Goal: Check status: Check status

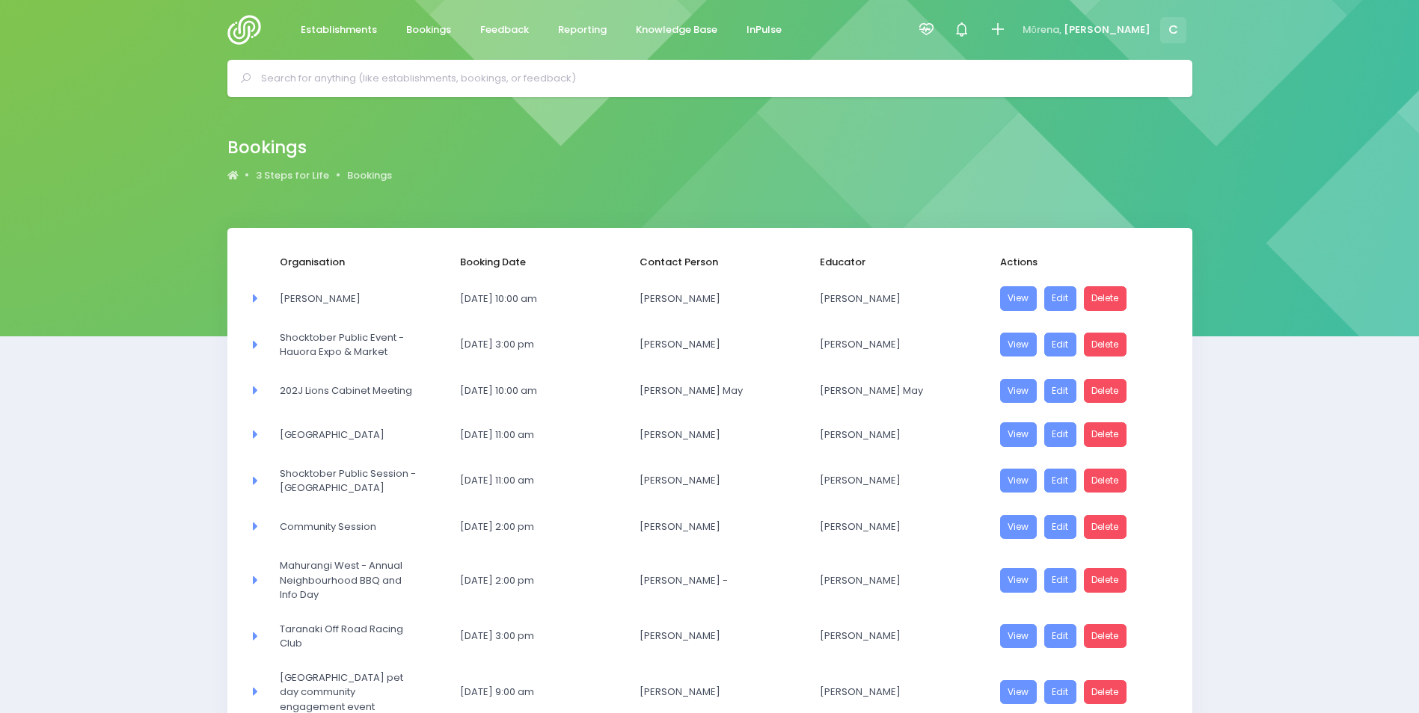
select select "20"
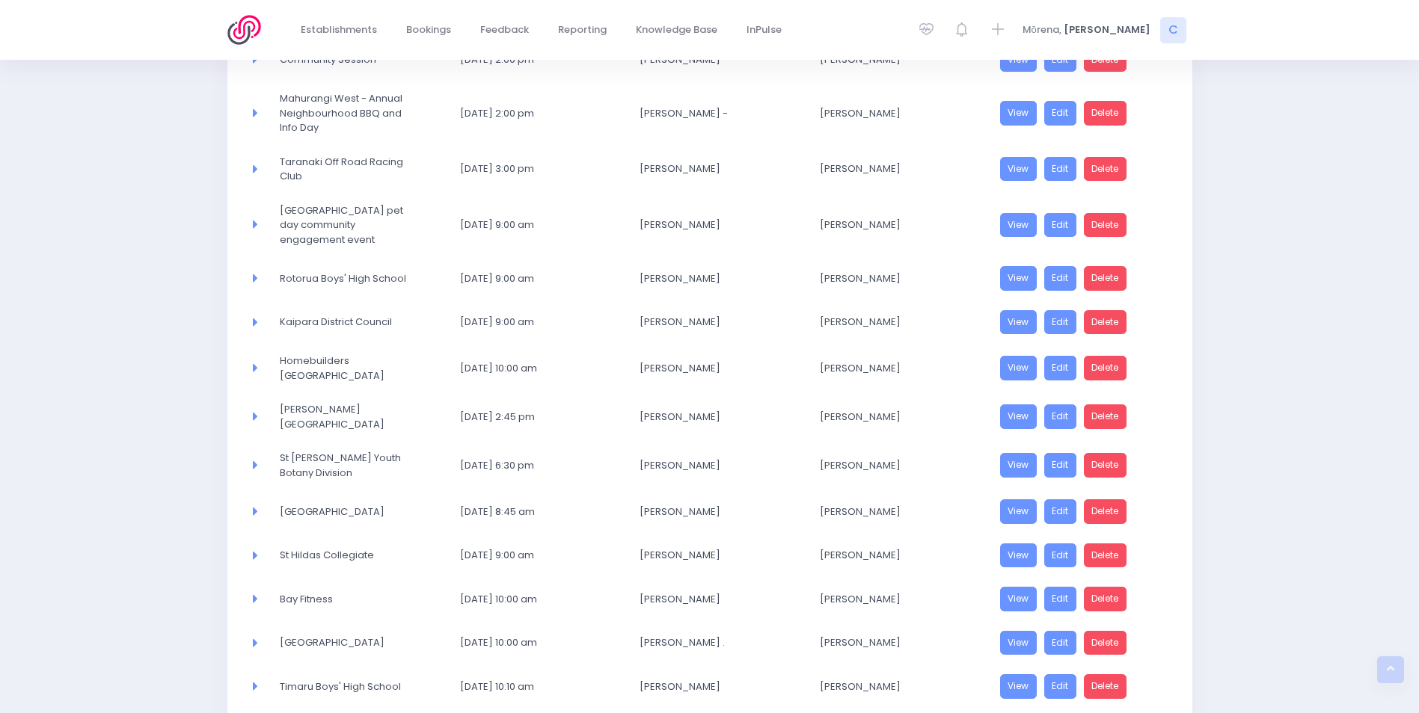
scroll to position [615, 0]
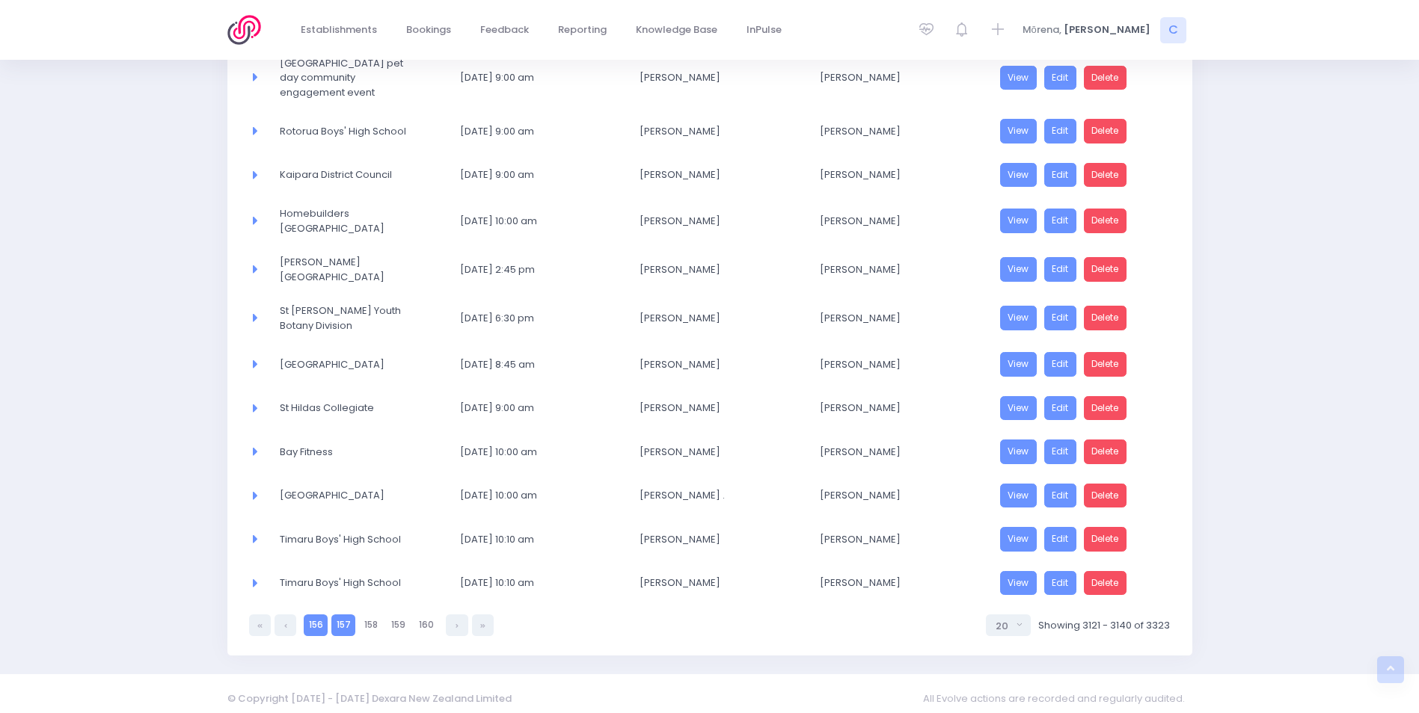
click at [313, 615] on link "156" at bounding box center [316, 626] width 24 height 22
select select "20"
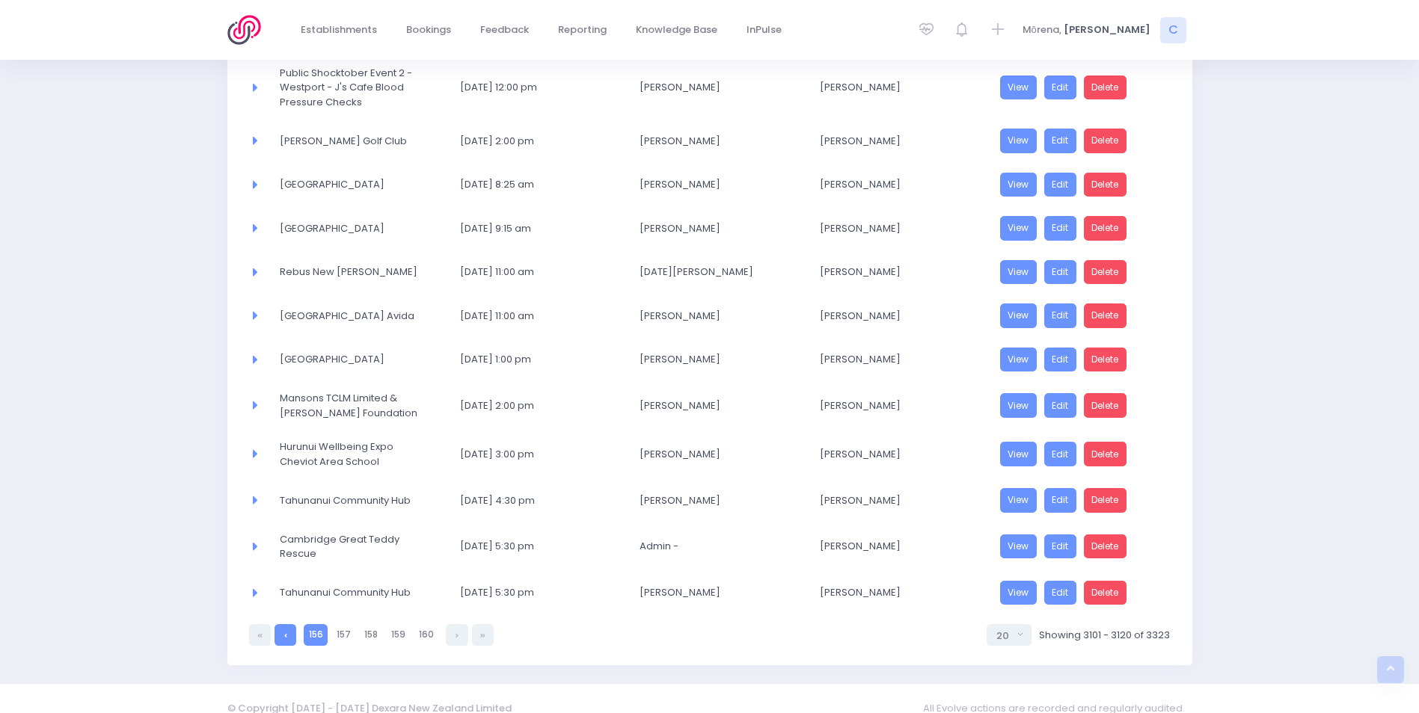
click at [289, 644] on link at bounding box center [285, 635] width 22 height 22
select select "20"
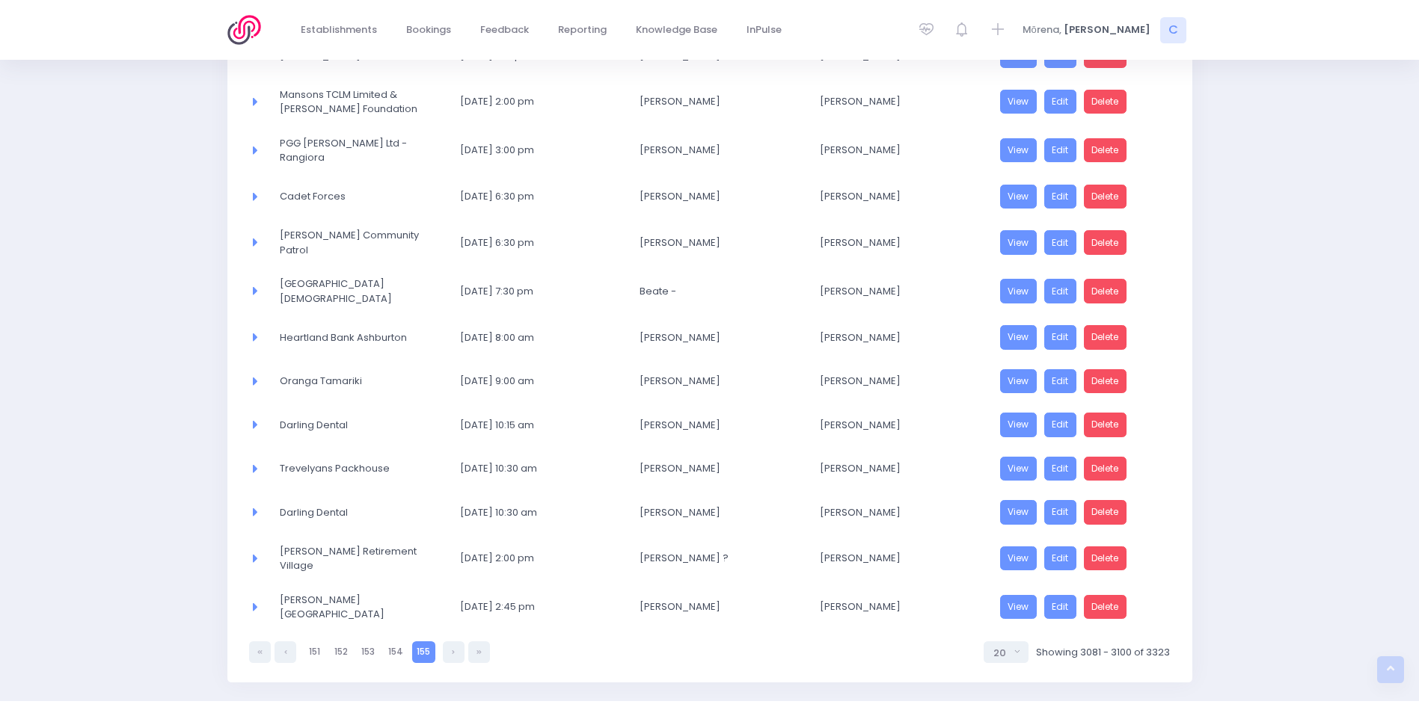
scroll to position [571, 0]
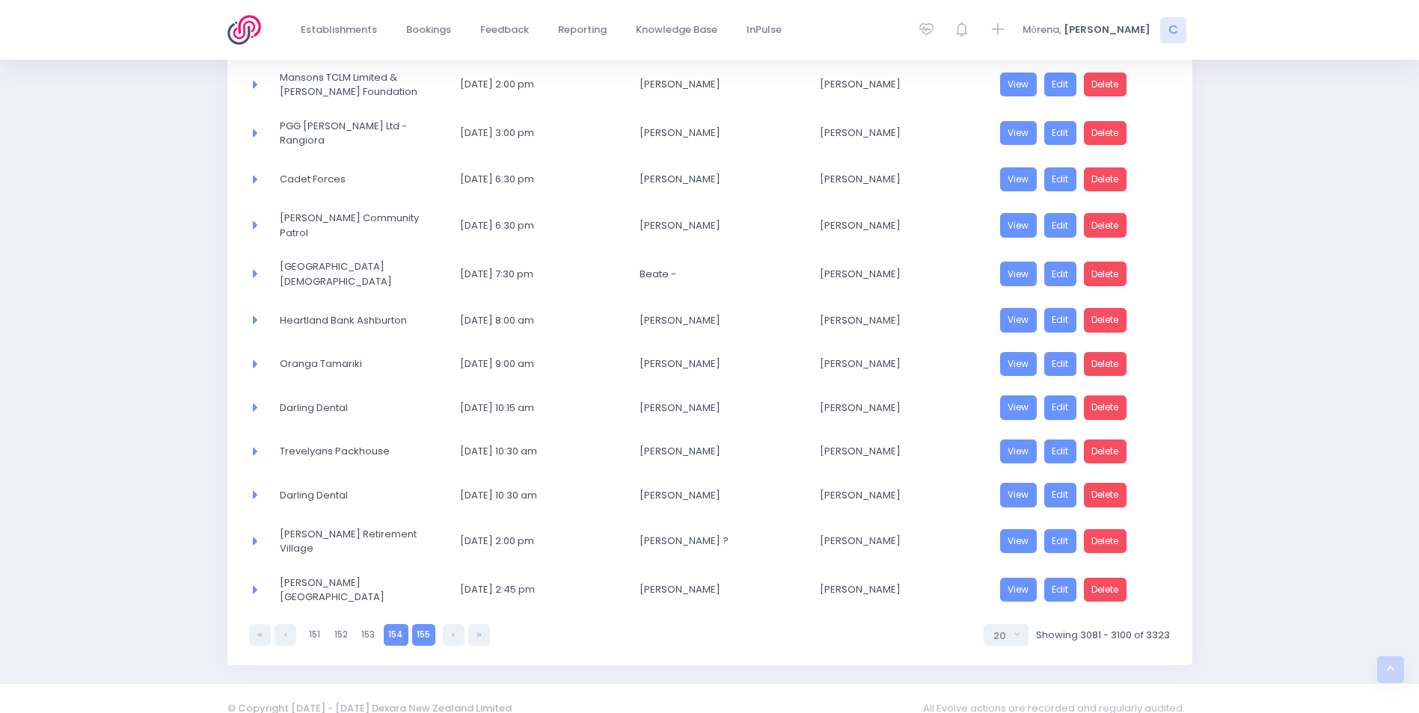
click at [396, 624] on link "154" at bounding box center [396, 635] width 25 height 22
select select "20"
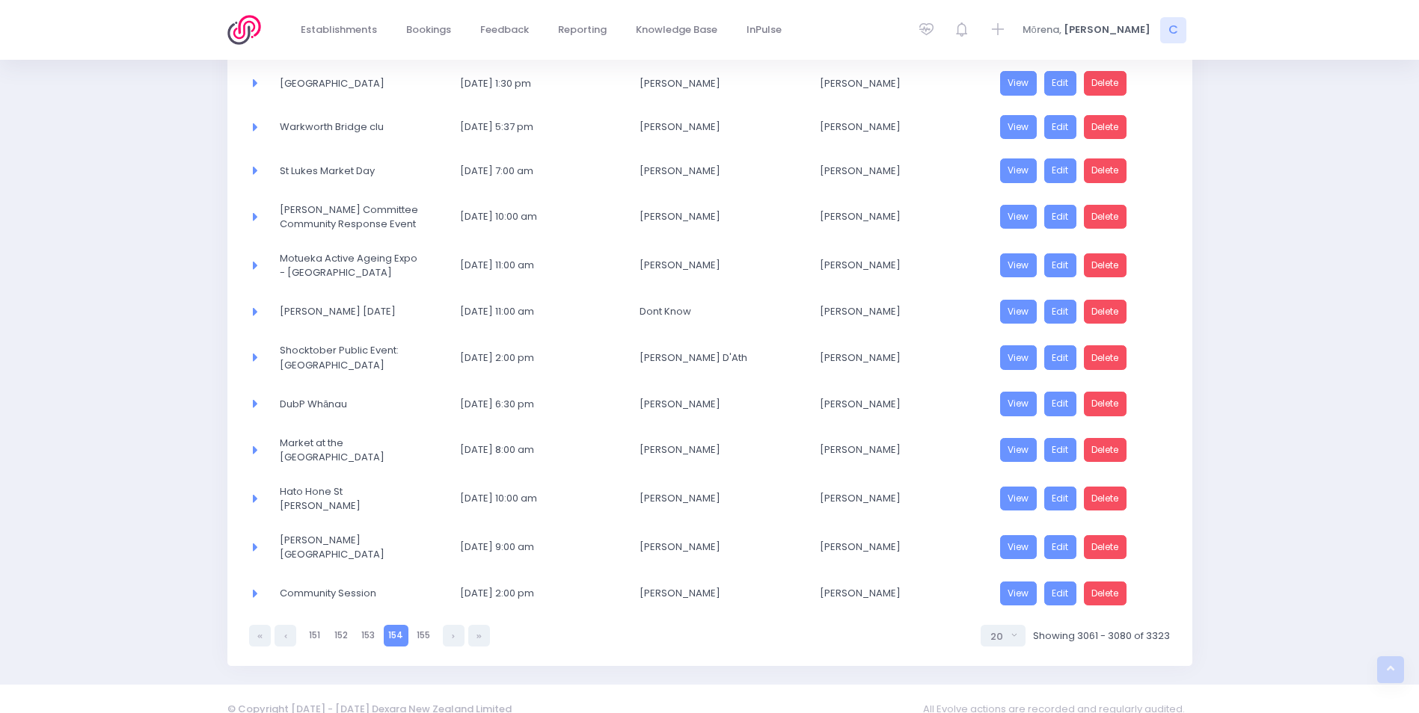
scroll to position [595, 0]
click at [424, 624] on link "155" at bounding box center [423, 635] width 23 height 22
select select "20"
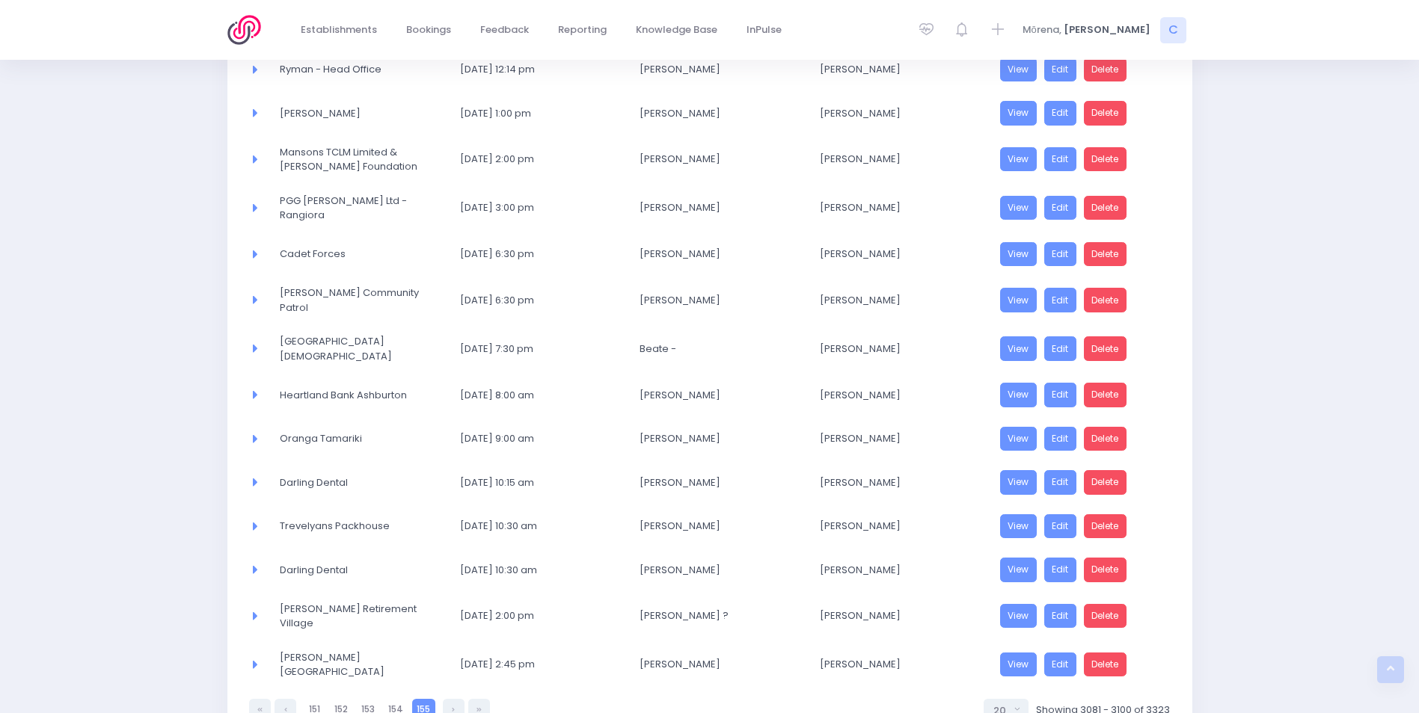
scroll to position [571, 0]
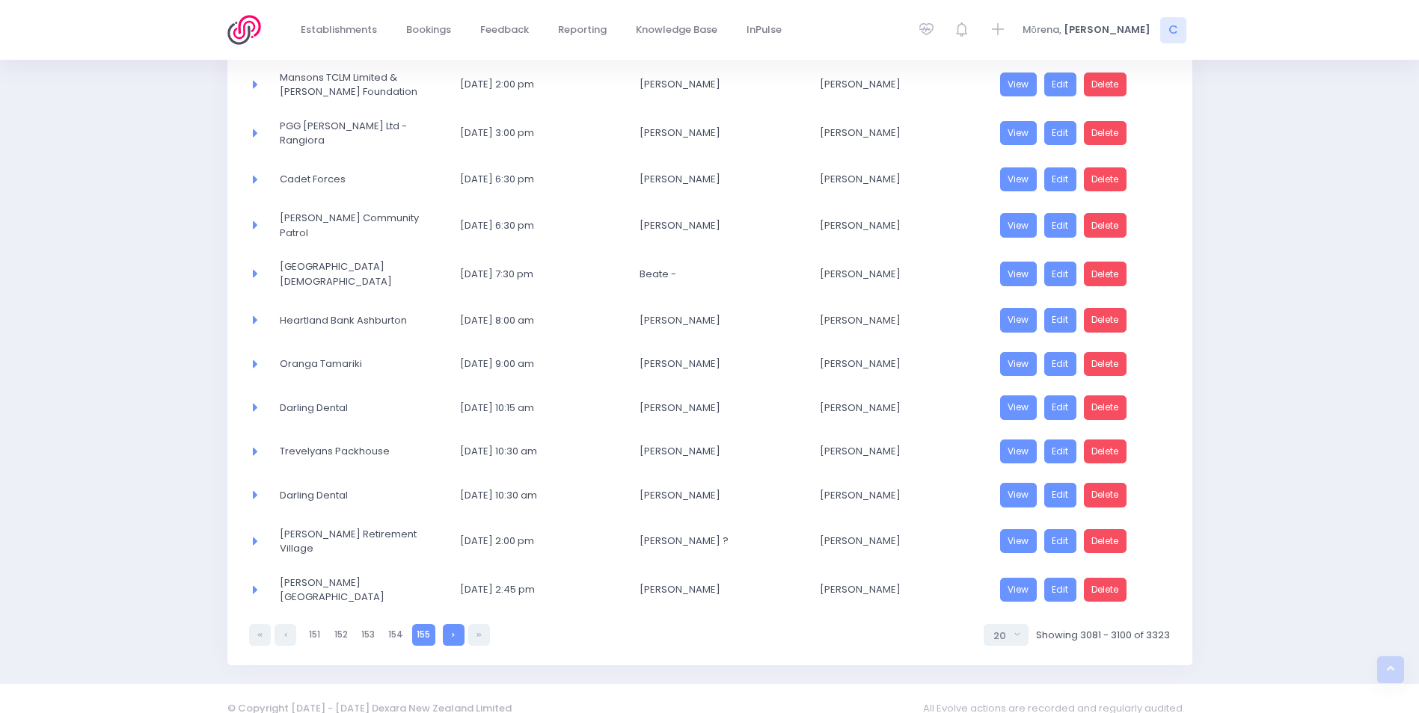
click at [452, 624] on link at bounding box center [454, 635] width 22 height 22
select select "20"
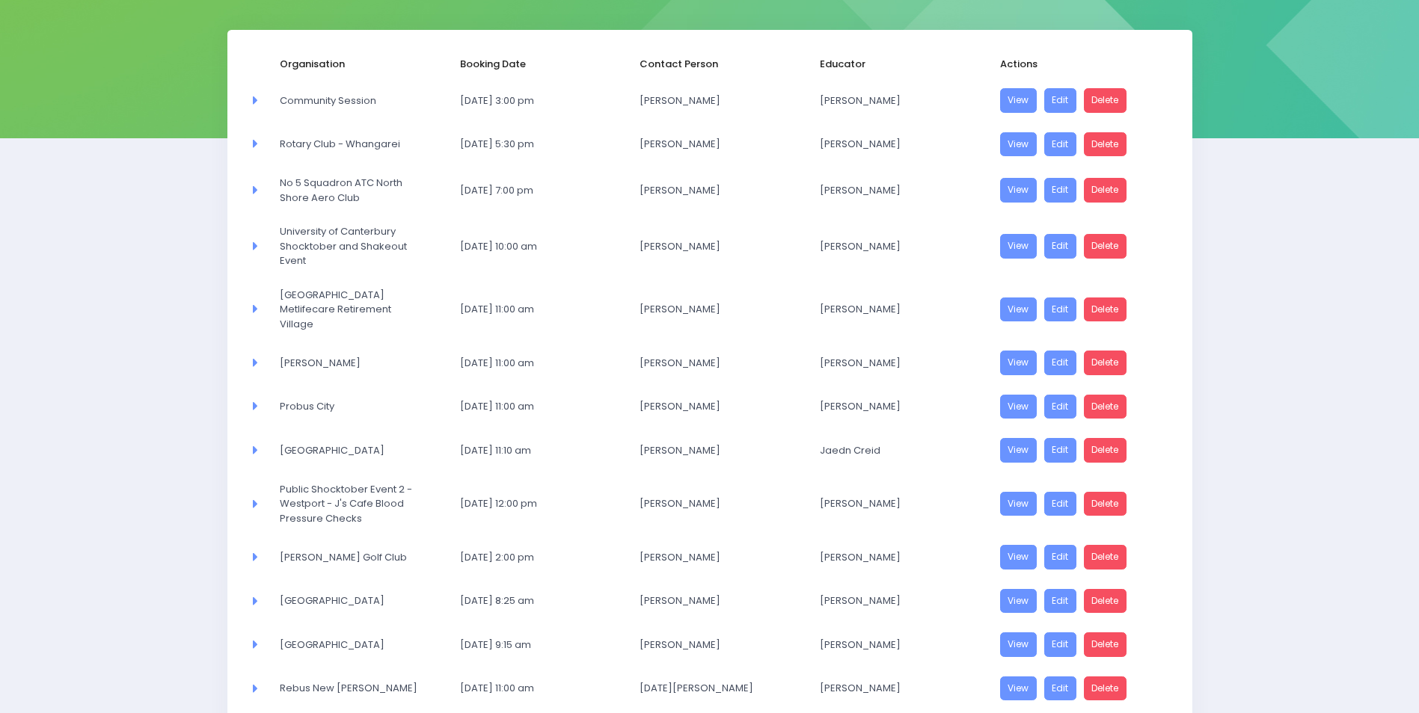
scroll to position [224, 0]
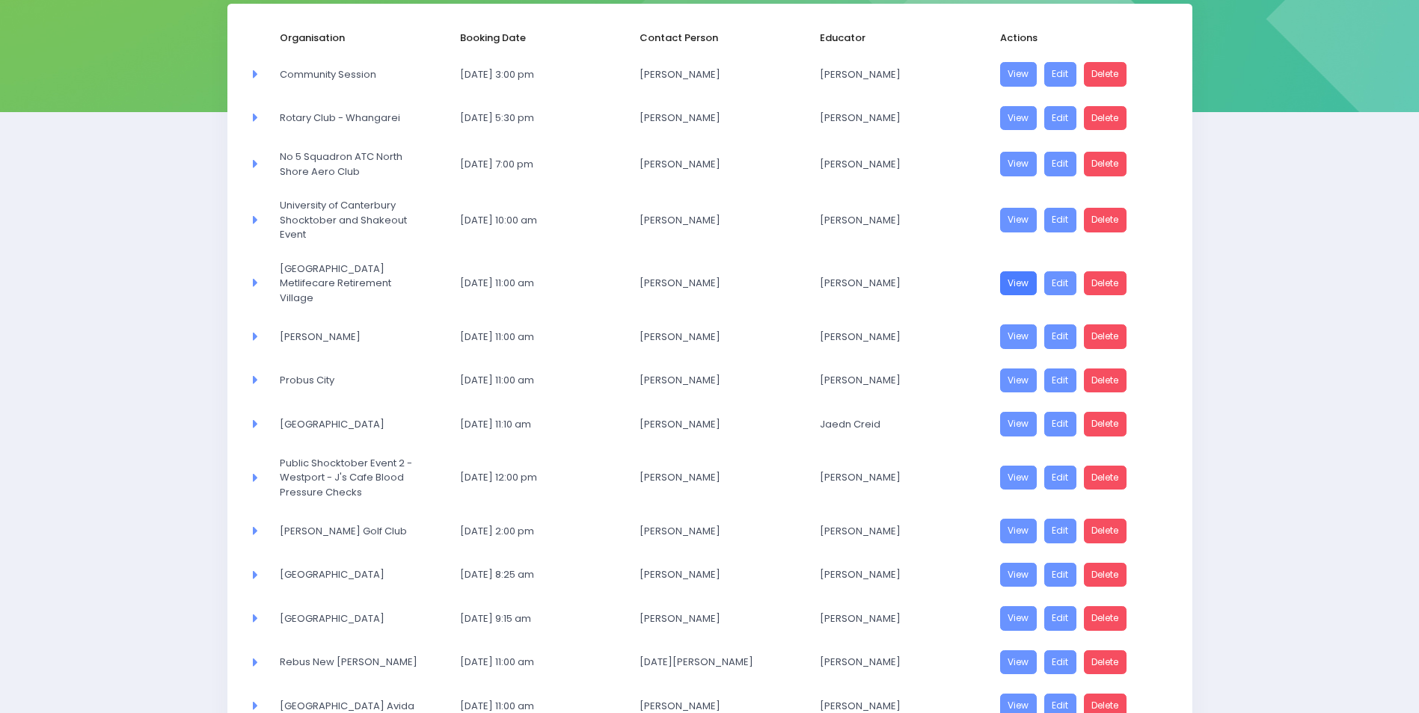
click at [1009, 282] on link "View" at bounding box center [1018, 283] width 37 height 25
